Goal: Information Seeking & Learning: Learn about a topic

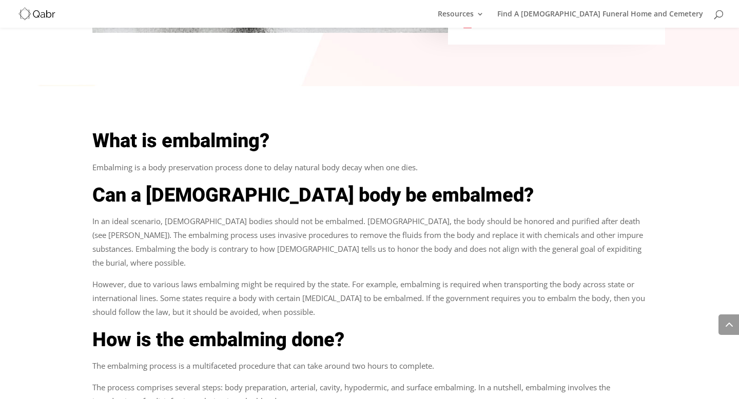
scroll to position [554, 0]
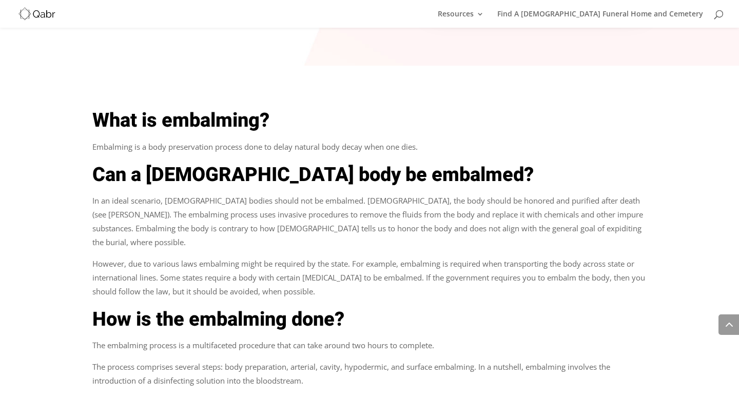
click at [294, 194] on p "In an ideal scenario, [DEMOGRAPHIC_DATA] bodies should not be embalmed. [DEMOGR…" at bounding box center [369, 225] width 554 height 63
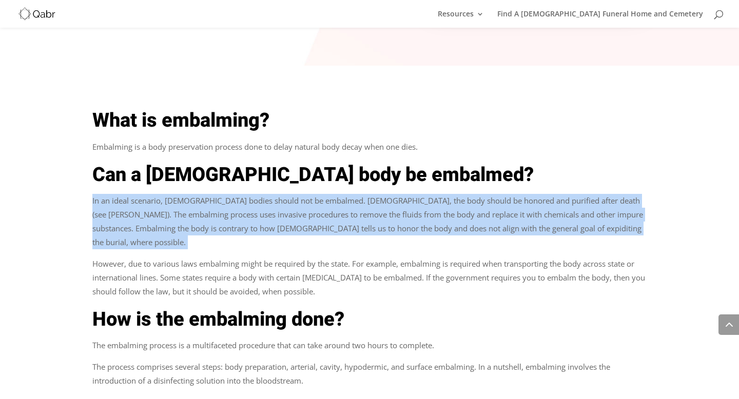
click at [294, 194] on p "In an ideal scenario, [DEMOGRAPHIC_DATA] bodies should not be embalmed. [DEMOGR…" at bounding box center [369, 225] width 554 height 63
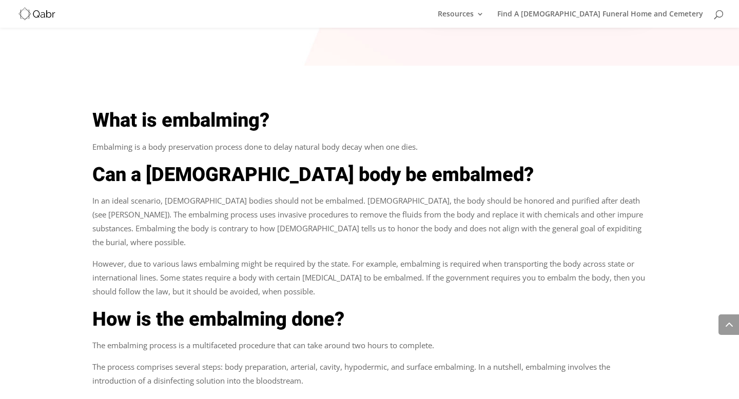
click at [304, 257] on p "However, due to various laws embalming might be required by the state. For exam…" at bounding box center [369, 281] width 554 height 49
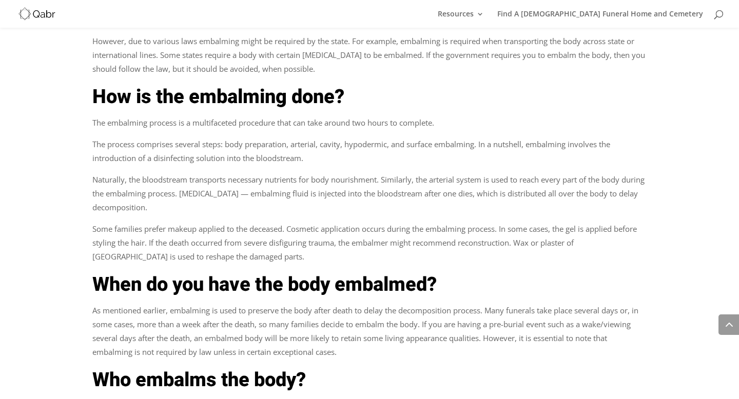
scroll to position [818, 0]
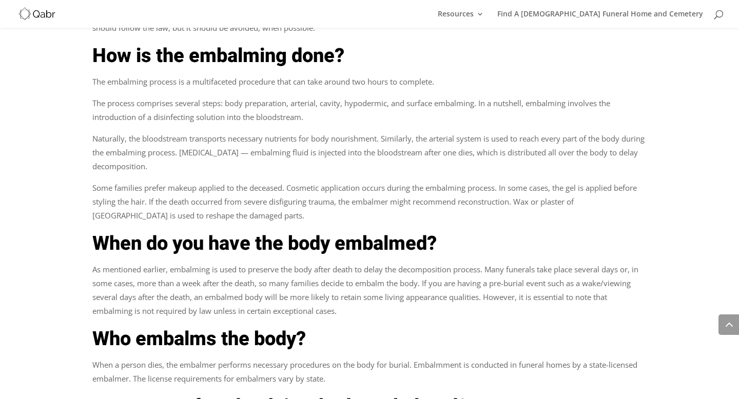
click at [266, 263] on p "As mentioned earlier, embalming is used to preserve the body after death to del…" at bounding box center [369, 294] width 554 height 63
click at [376, 271] on p "As mentioned earlier, embalming is used to preserve the body after death to del…" at bounding box center [369, 294] width 554 height 63
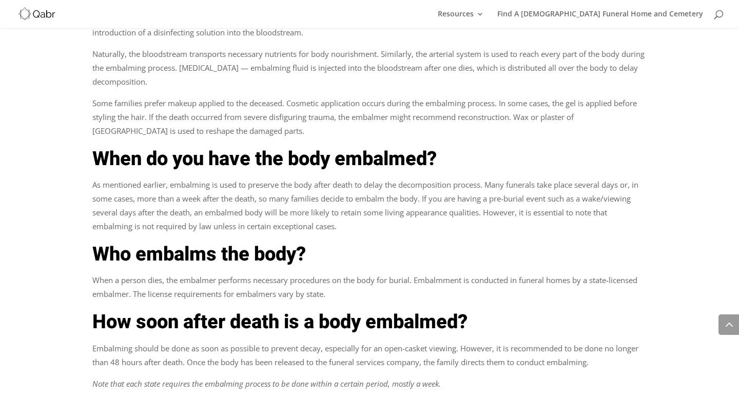
scroll to position [906, 0]
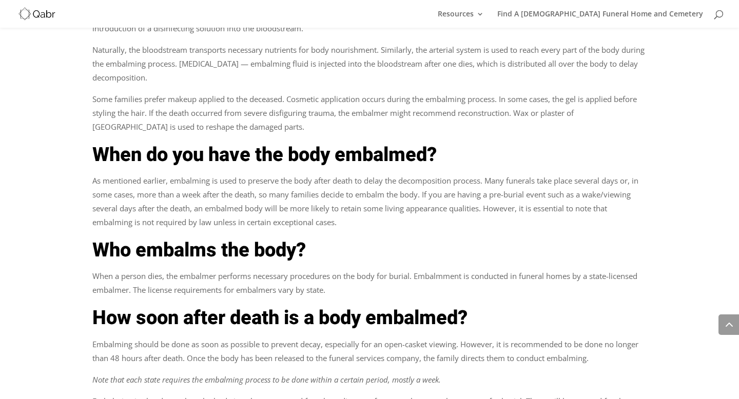
click at [351, 269] on p "When a person dies, the embalmer performs necessary procedures on the body for …" at bounding box center [369, 286] width 554 height 35
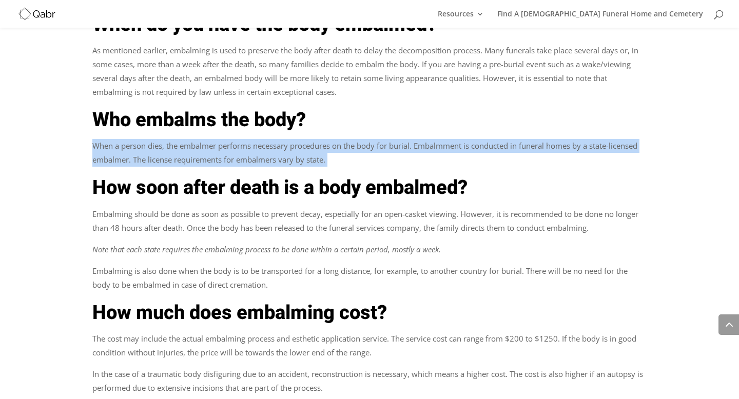
scroll to position [1043, 0]
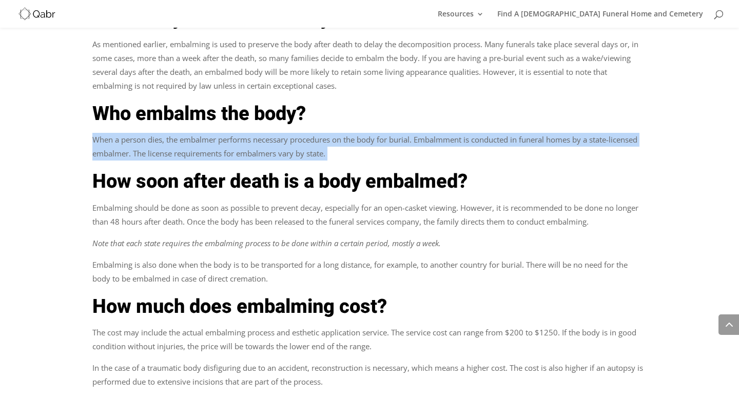
click at [405, 201] on p "Embalming should be done as soon as possible to prevent decay, especially for a…" at bounding box center [369, 218] width 554 height 35
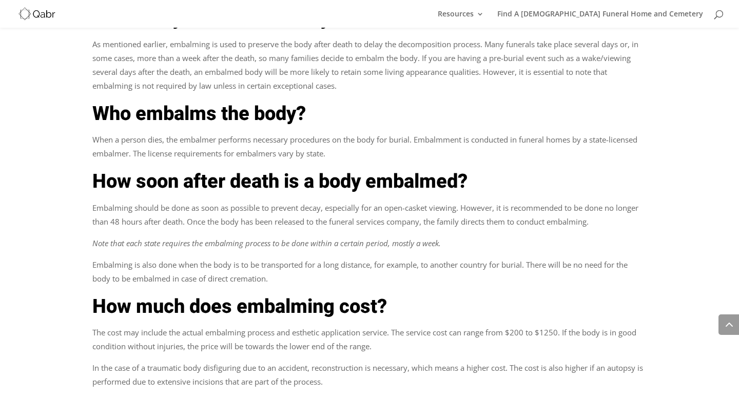
click at [405, 201] on p "Embalming should be done as soon as possible to prevent decay, especially for a…" at bounding box center [369, 218] width 554 height 35
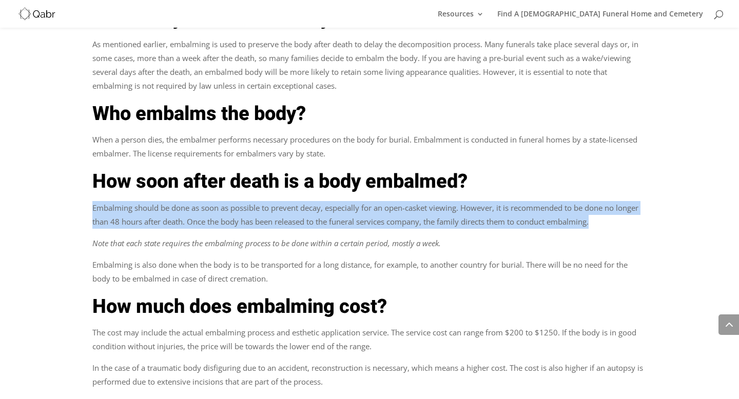
click at [391, 238] on em "Note that each state requires the embalming process to be done within a certain…" at bounding box center [266, 243] width 348 height 10
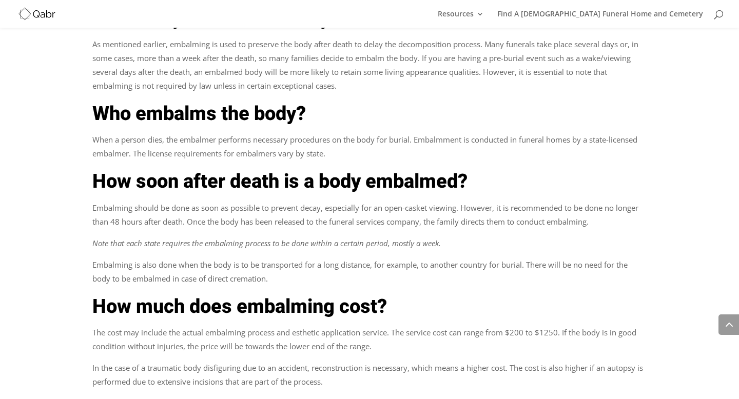
click at [391, 238] on em "Note that each state requires the embalming process to be done within a certain…" at bounding box center [266, 243] width 348 height 10
click at [381, 258] on p "Embalming is also done when the body is to be transported for a long distance, …" at bounding box center [369, 275] width 554 height 35
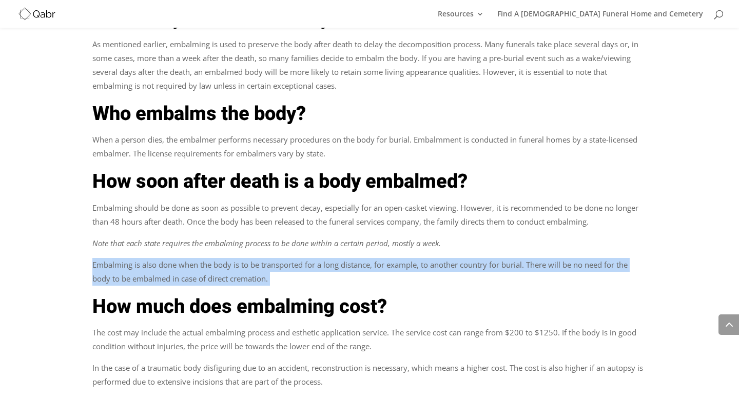
scroll to position [1085, 0]
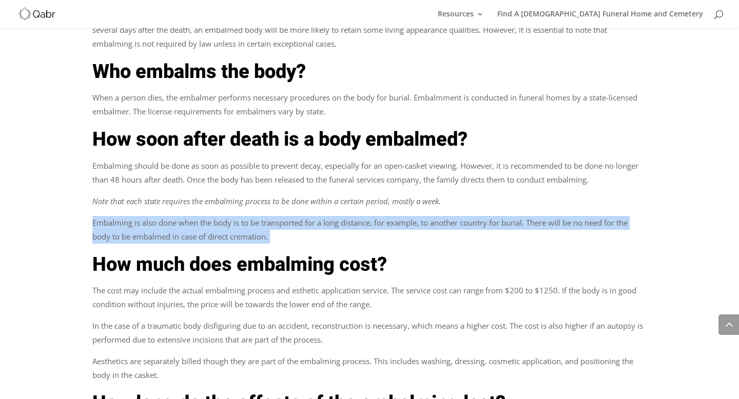
click at [364, 284] on p "The cost may include the actual embalming process and esthetic application serv…" at bounding box center [369, 301] width 554 height 35
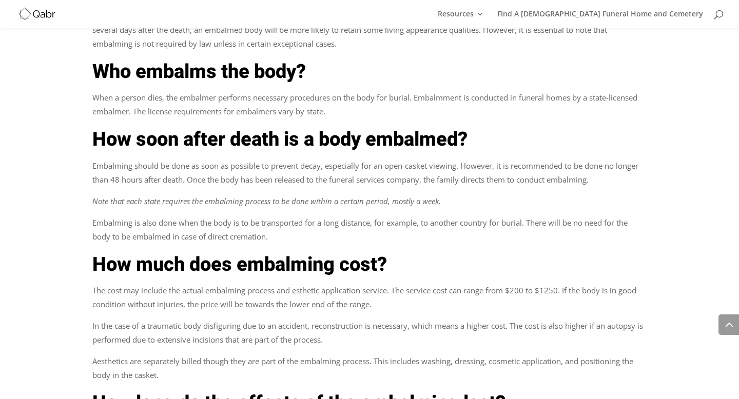
click at [364, 284] on p "The cost may include the actual embalming process and esthetic application serv…" at bounding box center [369, 301] width 554 height 35
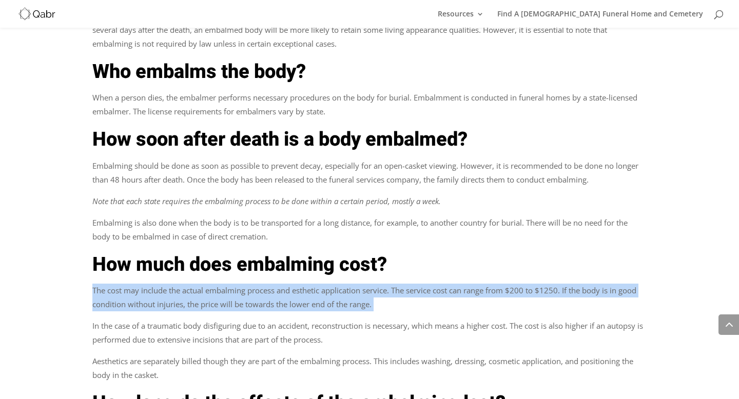
click at [356, 319] on p "In the case of a traumatic body disfiguring due to an accident, reconstruction …" at bounding box center [369, 336] width 554 height 35
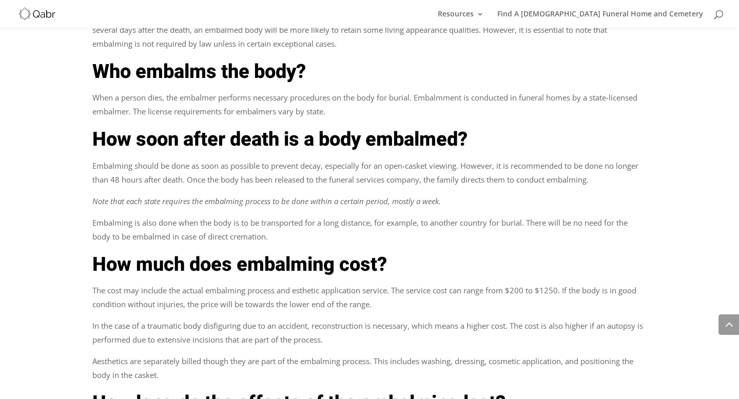
click at [356, 319] on p "In the case of a traumatic body disfiguring due to an accident, reconstruction …" at bounding box center [369, 336] width 554 height 35
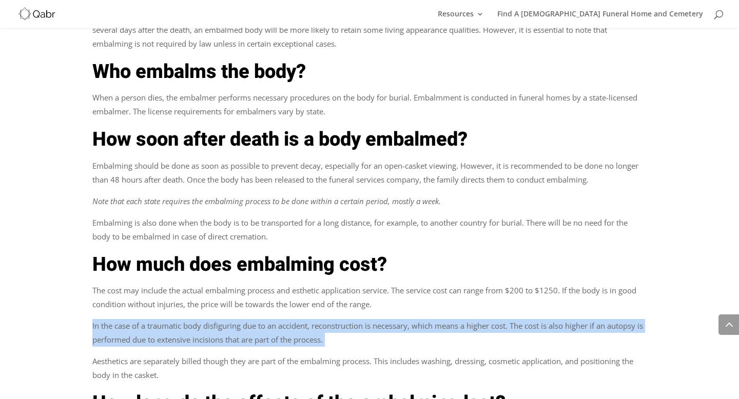
click at [344, 284] on p "The cost may include the actual embalming process and esthetic application serv…" at bounding box center [369, 301] width 554 height 35
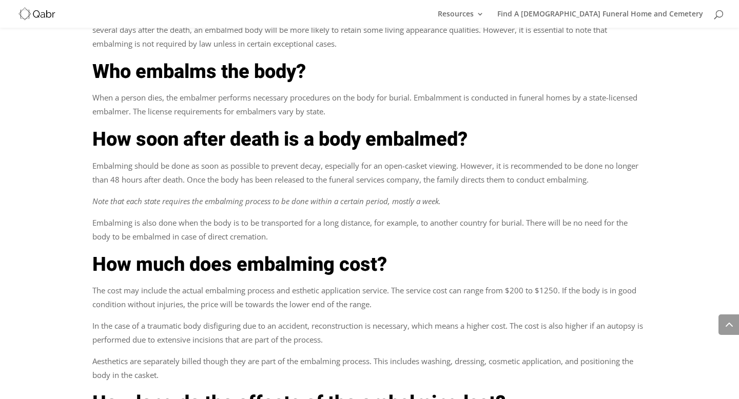
click at [344, 284] on p "The cost may include the actual embalming process and esthetic application serv…" at bounding box center [369, 301] width 554 height 35
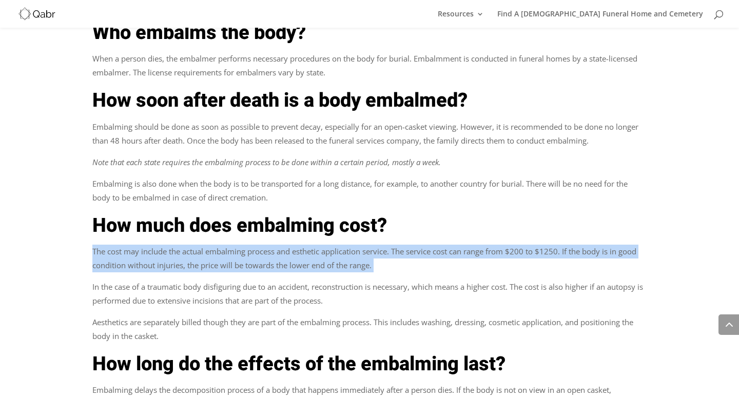
scroll to position [1133, 0]
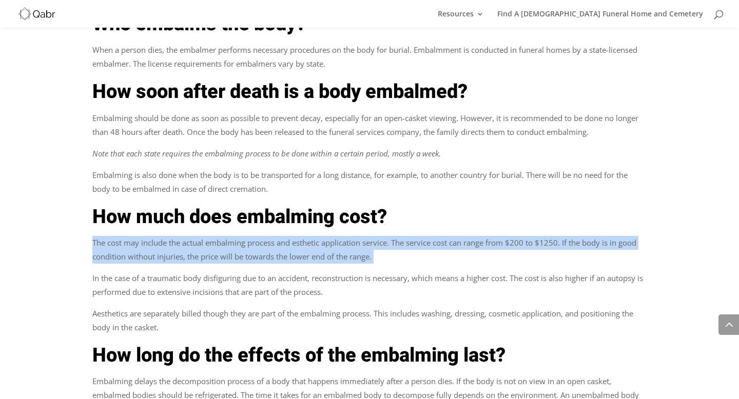
click at [336, 271] on p "In the case of a traumatic body disfiguring due to an accident, reconstruction …" at bounding box center [369, 288] width 554 height 35
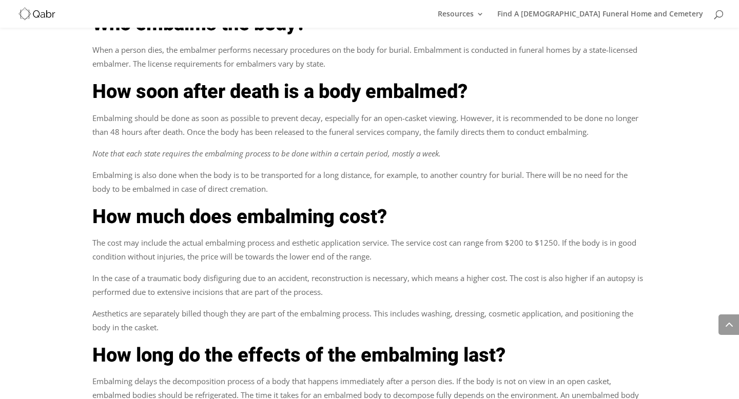
click at [336, 271] on p "In the case of a traumatic body disfiguring due to an accident, reconstruction …" at bounding box center [369, 288] width 554 height 35
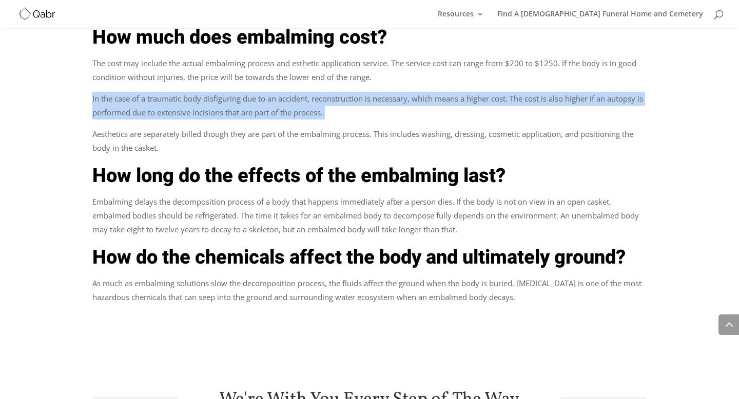
scroll to position [1339, 0]
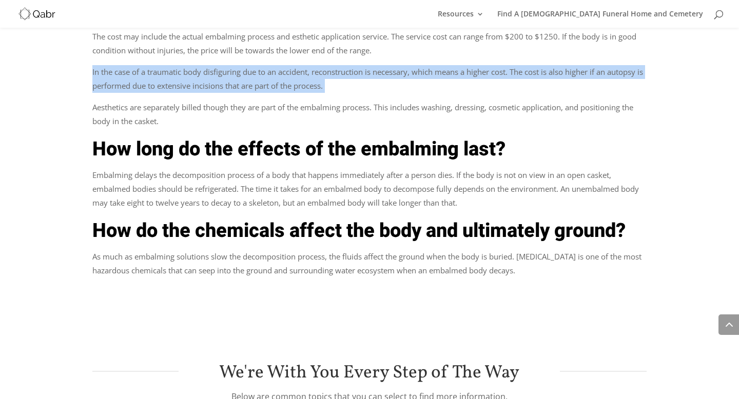
click at [361, 168] on p "Embalming delays the decomposition process of a body that happens immediately a…" at bounding box center [369, 192] width 554 height 49
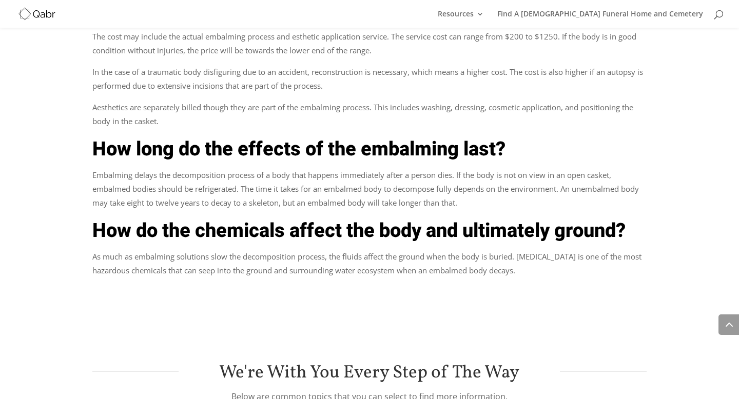
click at [361, 168] on p "Embalming delays the decomposition process of a body that happens immediately a…" at bounding box center [369, 192] width 554 height 49
click at [379, 250] on p "As much as embalming solutions slow the decomposition process, the fluids affec…" at bounding box center [369, 264] width 554 height 28
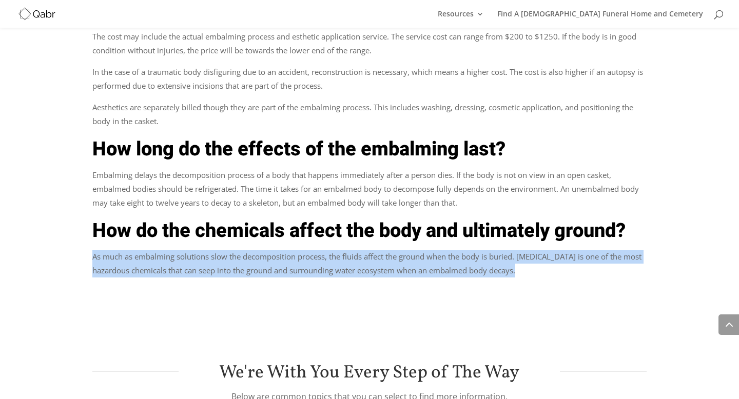
click at [372, 168] on p "Embalming delays the decomposition process of a body that happens immediately a…" at bounding box center [369, 192] width 554 height 49
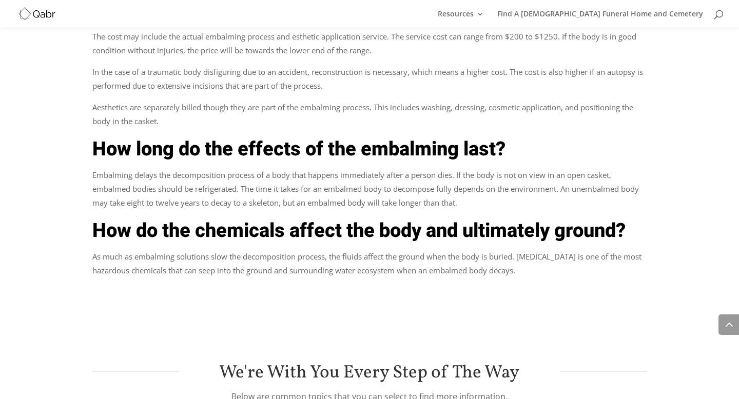
click at [372, 168] on p "Embalming delays the decomposition process of a body that happens immediately a…" at bounding box center [369, 192] width 554 height 49
click at [367, 250] on p "As much as embalming solutions slow the decomposition process, the fluids affec…" at bounding box center [369, 264] width 554 height 28
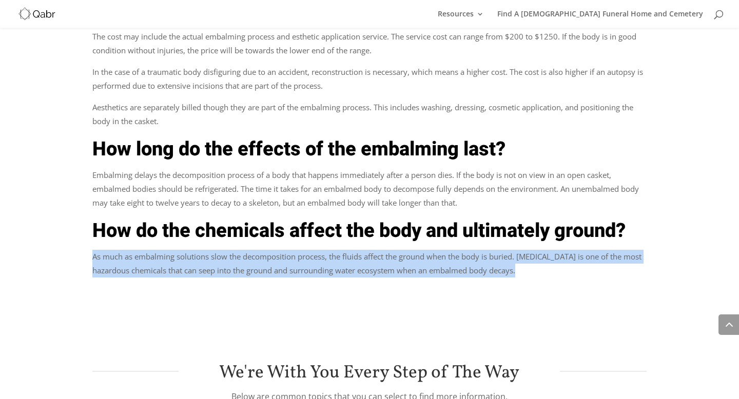
click at [367, 250] on p "As much as embalming solutions slow the decomposition process, the fluids affec…" at bounding box center [369, 264] width 554 height 28
click at [324, 250] on p "As much as embalming solutions slow the decomposition process, the fluids affec…" at bounding box center [369, 264] width 554 height 28
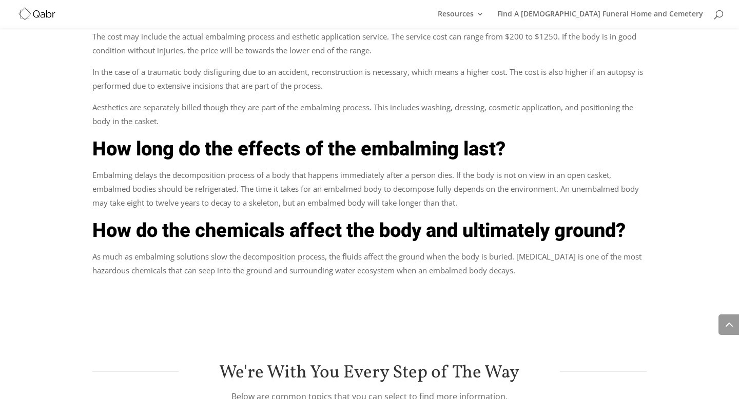
click at [324, 250] on p "As much as embalming solutions slow the decomposition process, the fluids affec…" at bounding box center [369, 264] width 554 height 28
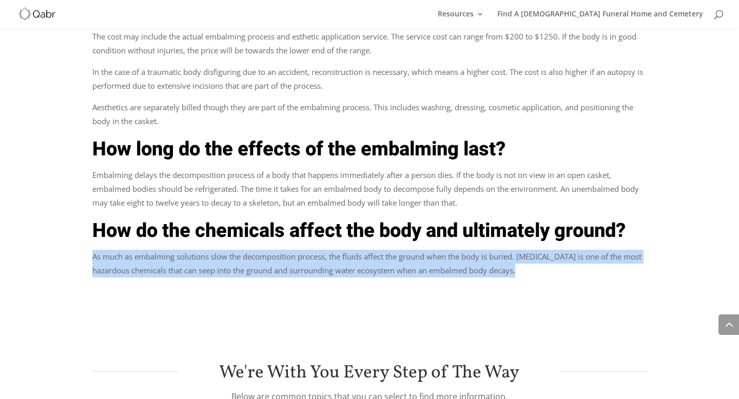
click at [386, 250] on p "As much as embalming solutions slow the decomposition process, the fluids affec…" at bounding box center [369, 264] width 554 height 28
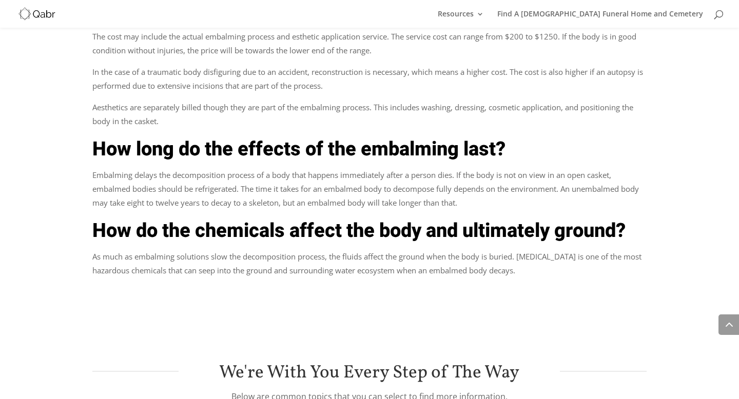
click at [386, 250] on p "As much as embalming solutions slow the decomposition process, the fluids affec…" at bounding box center [369, 264] width 554 height 28
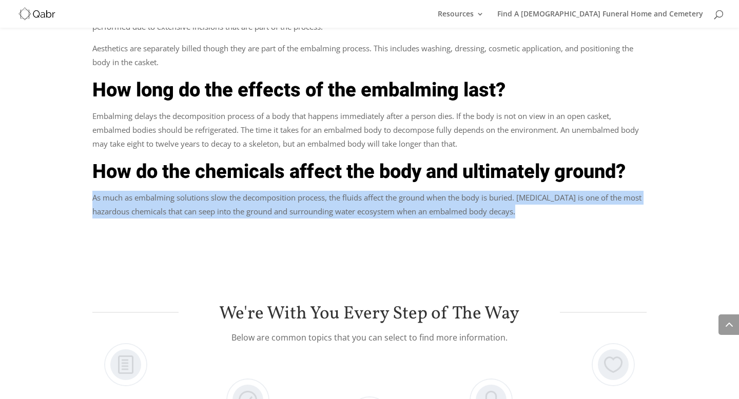
scroll to position [1401, 0]
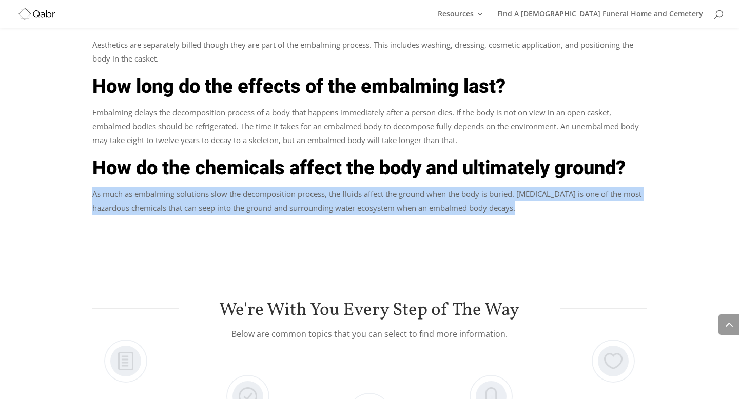
click at [395, 187] on p "As much as embalming solutions slow the decomposition process, the fluids affec…" at bounding box center [369, 201] width 554 height 28
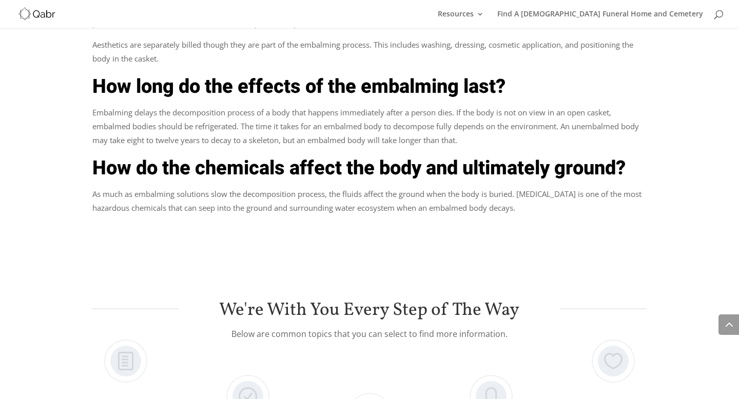
click at [395, 187] on p "As much as embalming solutions slow the decomposition process, the fluids affec…" at bounding box center [369, 201] width 554 height 28
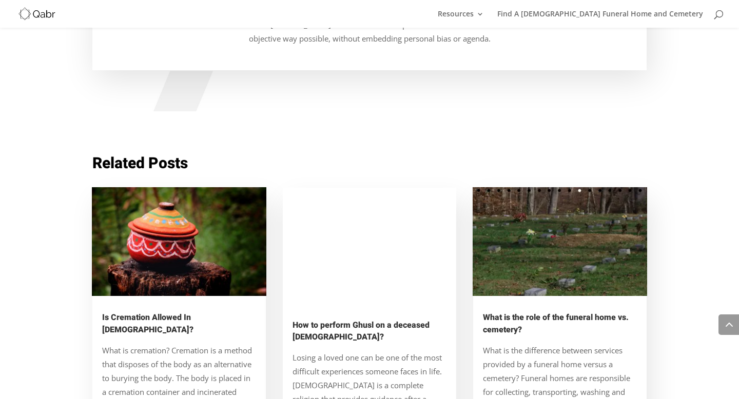
scroll to position [2135, 0]
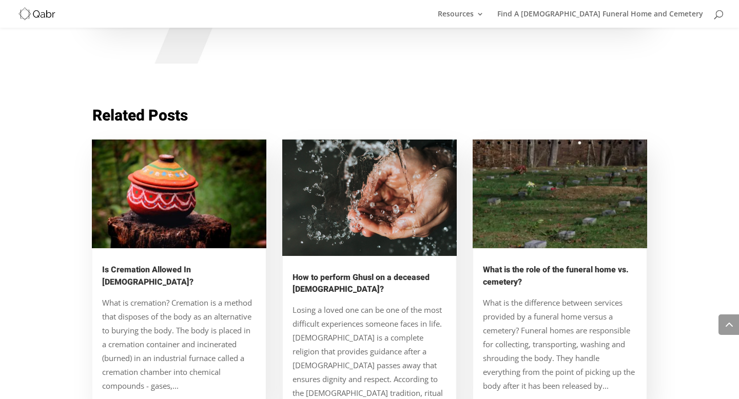
click at [186, 264] on link "Is Cremation Allowed In [DEMOGRAPHIC_DATA]?" at bounding box center [147, 276] width 91 height 24
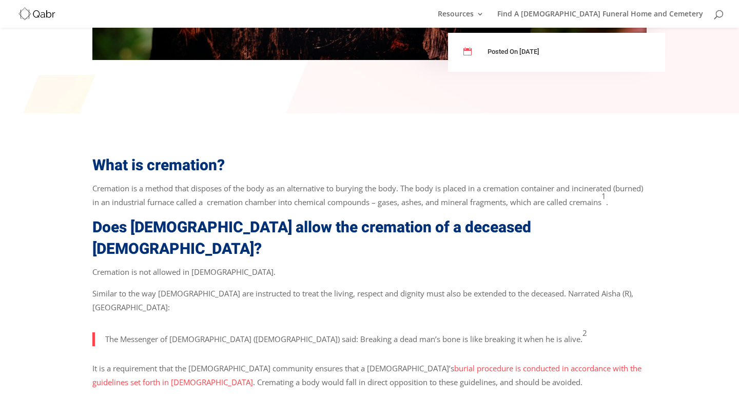
scroll to position [582, 0]
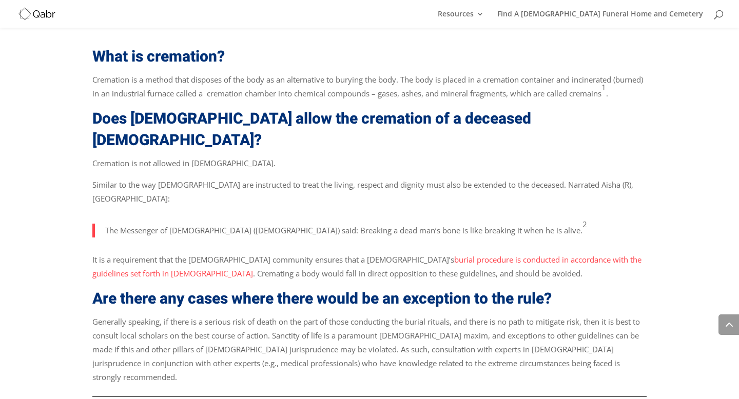
click at [237, 267] on p "It is a requirement that the [DEMOGRAPHIC_DATA] community ensures that a [DEMOG…" at bounding box center [369, 270] width 554 height 35
click at [237, 267] on p "It is a requirement that the Muslim community ensures that a Muslim’s burial pr…" at bounding box center [369, 270] width 554 height 35
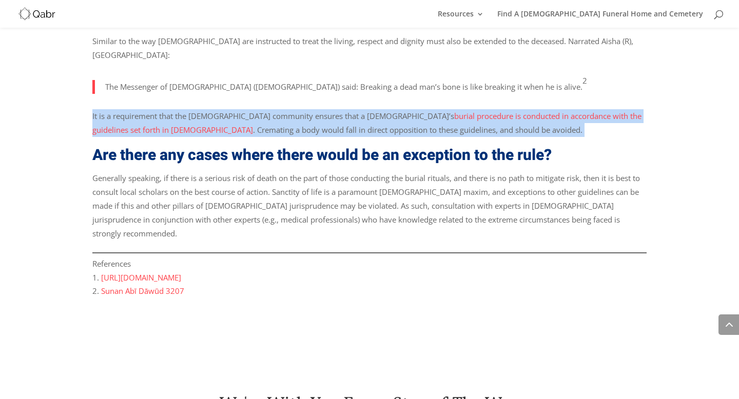
scroll to position [733, 0]
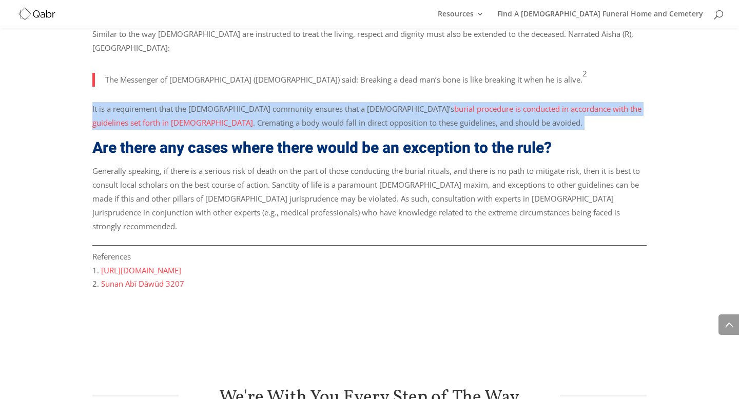
click at [254, 215] on p "Generally speaking, if there is a serious risk of death on the part of those co…" at bounding box center [369, 202] width 554 height 77
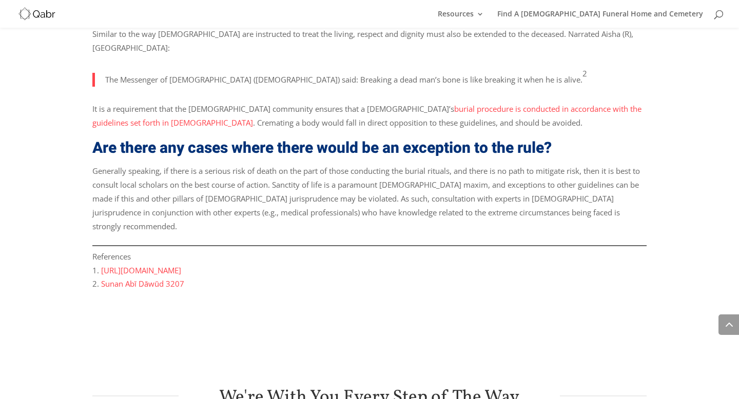
click at [254, 215] on p "Generally speaking, if there is a serious risk of death on the part of those co…" at bounding box center [369, 202] width 554 height 77
